Goal: Navigation & Orientation: Find specific page/section

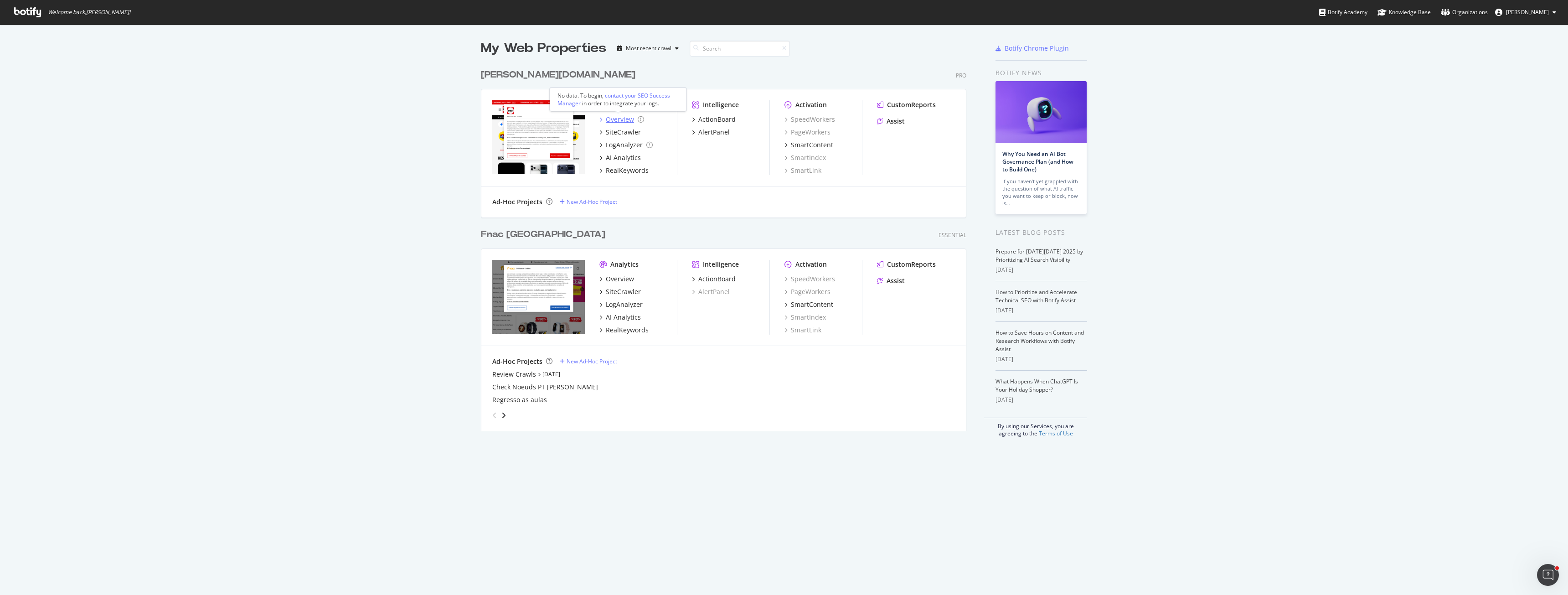
click at [623, 118] on div "Overview" at bounding box center [620, 119] width 28 height 9
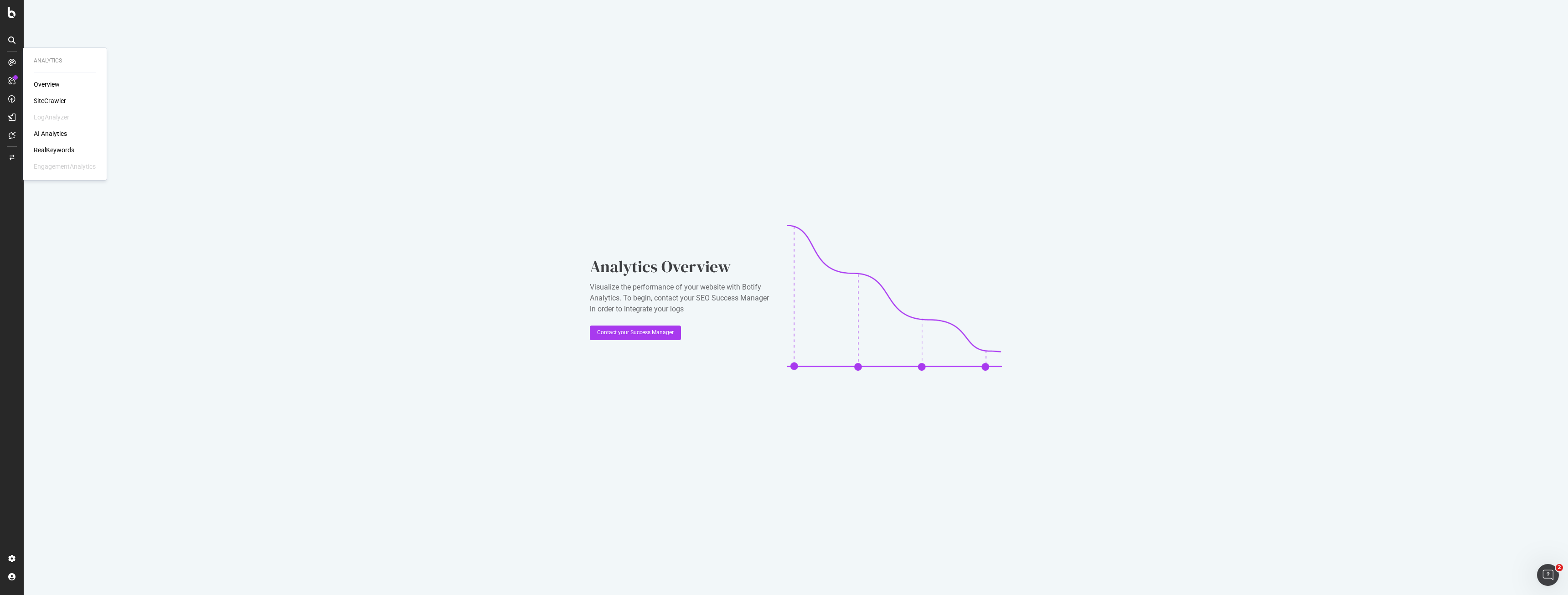
click at [50, 99] on div "SiteCrawler" at bounding box center [49, 100] width 32 height 9
